Goal: Transaction & Acquisition: Purchase product/service

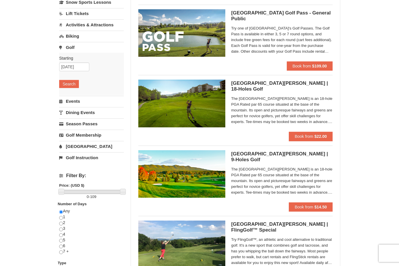
click at [311, 208] on span "Book from" at bounding box center [304, 207] width 19 height 5
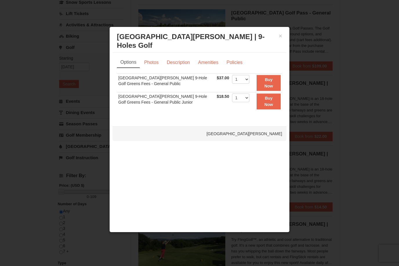
click at [273, 86] on strong "Buy Now" at bounding box center [268, 82] width 9 height 11
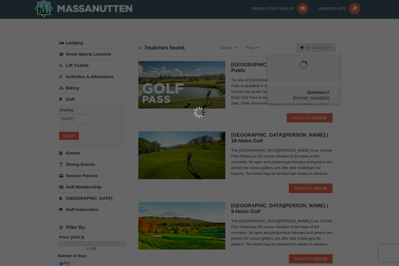
scroll to position [2, 0]
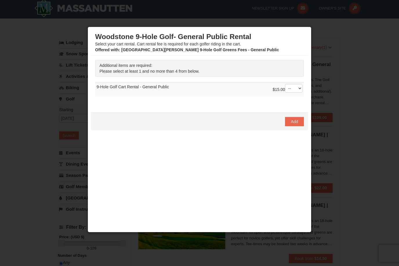
click at [299, 126] on button "Add" at bounding box center [294, 121] width 19 height 9
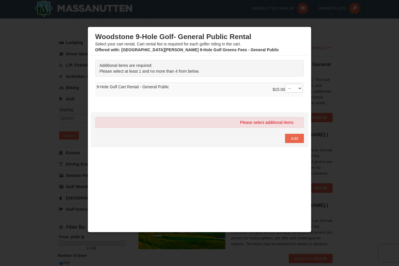
click at [236, 95] on td "$15.00 -- 01 02 03 04 9-Hole Golf Cart Rental - General Public" at bounding box center [199, 90] width 209 height 14
click at [206, 93] on td "$15.00 -- 01 02 03 04 9-Hole Golf Cart Rental - General Public" at bounding box center [199, 90] width 209 height 14
click at [194, 88] on td "$15.00 -- 01 02 03 04 9-Hole Golf Cart Rental - General Public" at bounding box center [199, 90] width 209 height 14
click at [157, 87] on td "$15.00 -- 01 02 03 04 9-Hole Golf Cart Rental - General Public" at bounding box center [199, 90] width 209 height 14
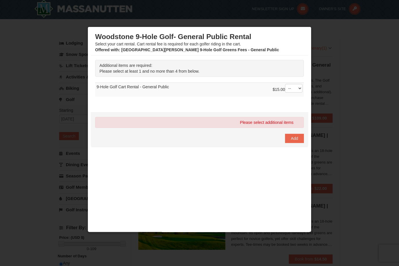
click at [145, 88] on td "$15.00 -- 01 02 03 04 9-Hole Golf Cart Rental - General Public" at bounding box center [199, 90] width 209 height 14
click at [196, 90] on td "$15.00 -- 01 02 03 04 9-Hole Golf Cart Rental - General Public" at bounding box center [199, 90] width 209 height 14
click at [136, 95] on td "$15.00 -- 01 02 03 04 9-Hole Golf Cart Rental - General Public" at bounding box center [199, 90] width 209 height 14
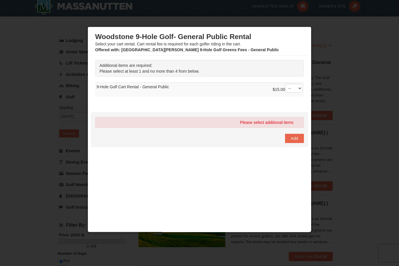
scroll to position [0, 0]
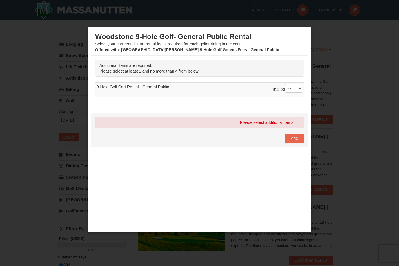
click at [292, 140] on span "Add" at bounding box center [294, 138] width 7 height 5
click at [273, 93] on div "$15.00 -- 01 02 03 04" at bounding box center [288, 90] width 30 height 12
click at [297, 92] on select "-- 01 02 03 04" at bounding box center [293, 88] width 17 height 9
select select "1"
click at [298, 141] on button "Add" at bounding box center [294, 138] width 19 height 9
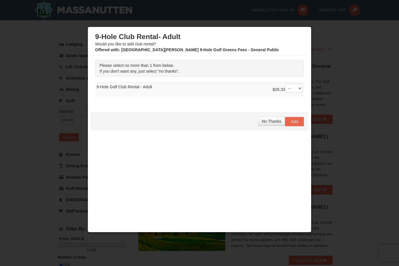
click at [297, 126] on button "Add" at bounding box center [294, 121] width 19 height 9
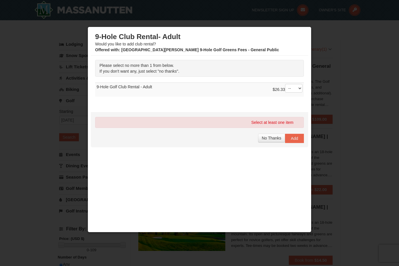
click at [221, 89] on td "$26.33 -- 01 9-Hole Golf Club Rental - Adult" at bounding box center [199, 90] width 209 height 14
click at [165, 90] on td "$26.33 -- 01 9-Hole Golf Club Rental - Adult" at bounding box center [199, 90] width 209 height 14
click at [269, 140] on span "No Thanks" at bounding box center [271, 138] width 19 height 5
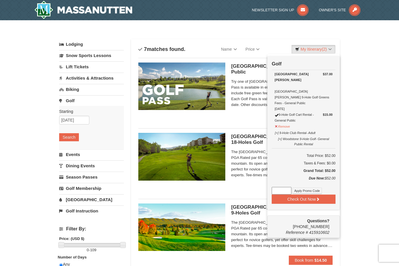
click at [310, 196] on button "Check Out Now" at bounding box center [304, 199] width 64 height 9
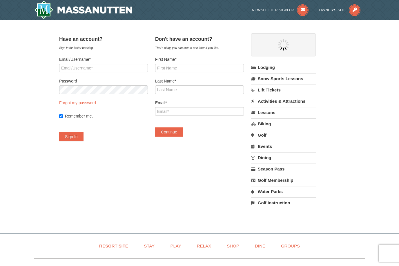
select select "9"
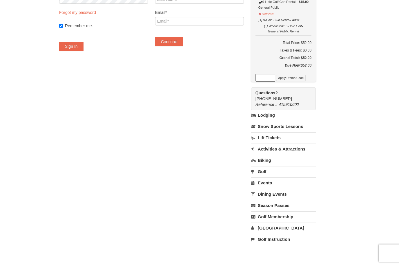
scroll to position [93, 0]
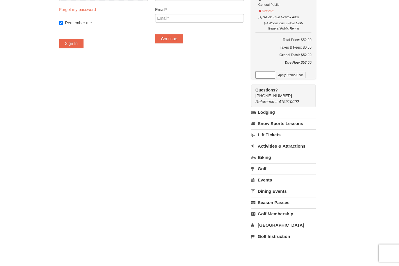
click at [273, 155] on link "Biking" at bounding box center [283, 158] width 65 height 11
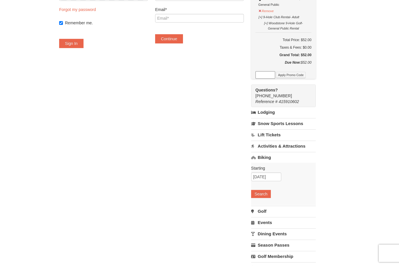
click at [270, 192] on button "Search" at bounding box center [261, 194] width 20 height 8
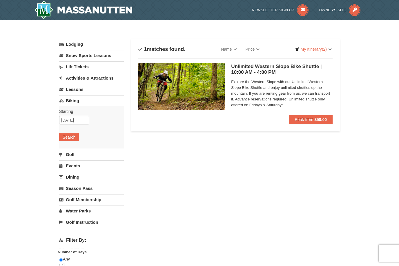
select select "9"
